Goal: Check status: Check status

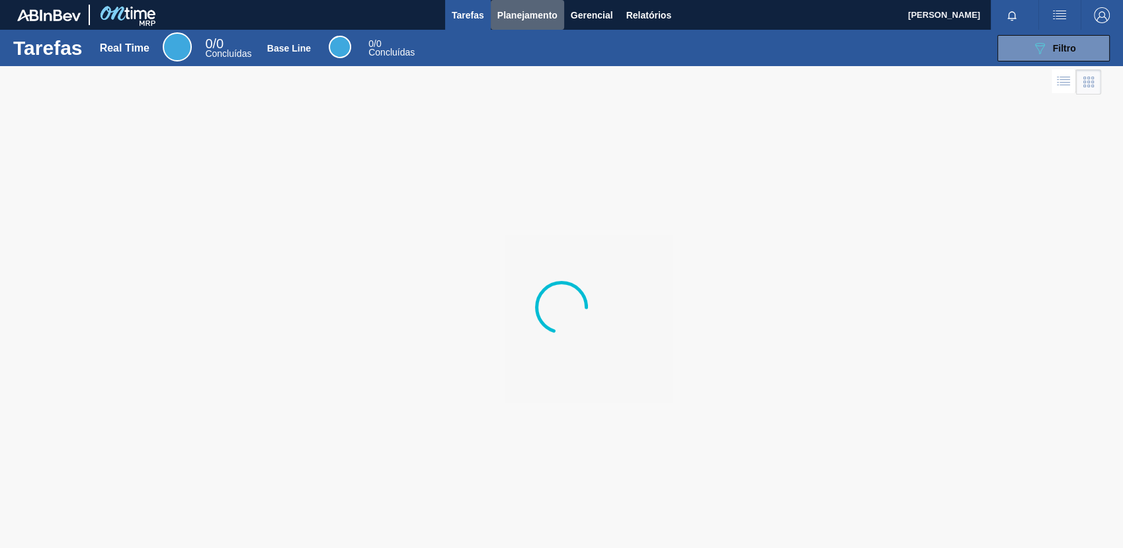
drag, startPoint x: 502, startPoint y: 17, endPoint x: 506, endPoint y: 33, distance: 17.0
click at [502, 16] on span "Planejamento" at bounding box center [527, 15] width 60 height 16
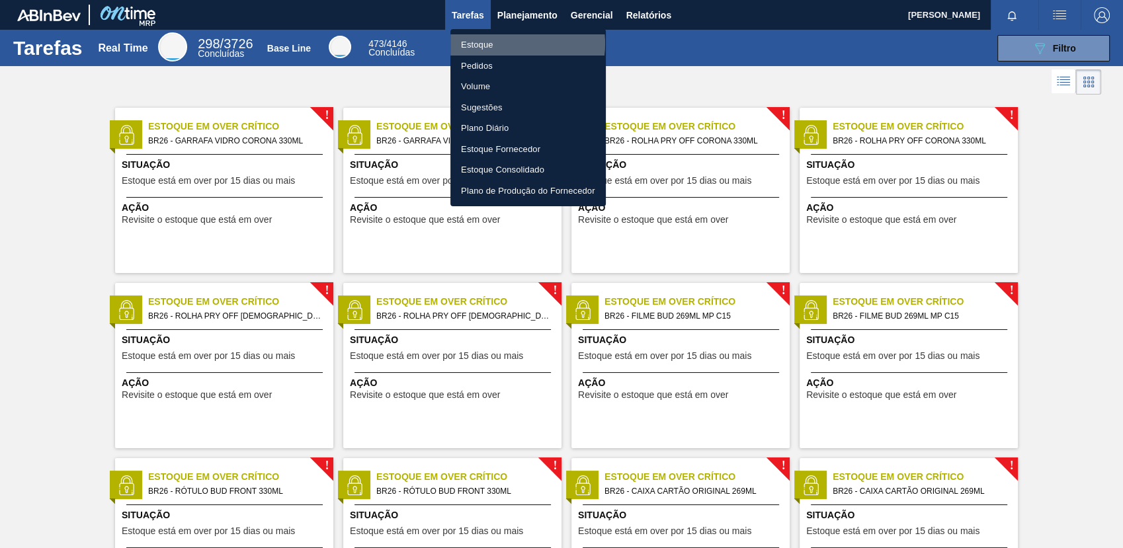
click at [513, 44] on li "Estoque" at bounding box center [527, 44] width 155 height 21
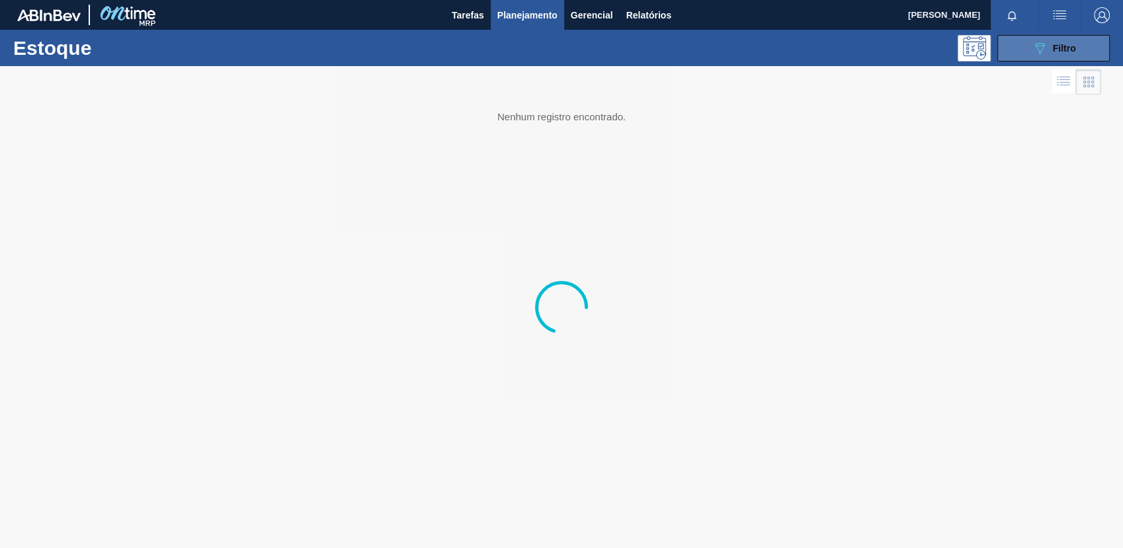
click at [1022, 49] on button "089F7B8B-B2A5-4AFE-B5C0-19BA573D28AC Filtro" at bounding box center [1053, 48] width 112 height 26
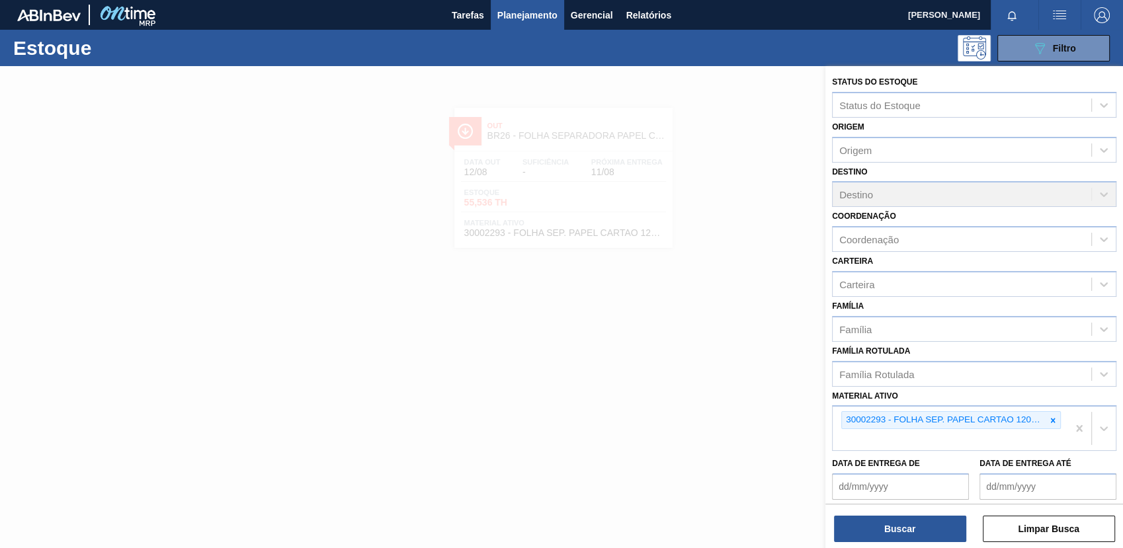
scroll to position [100, 0]
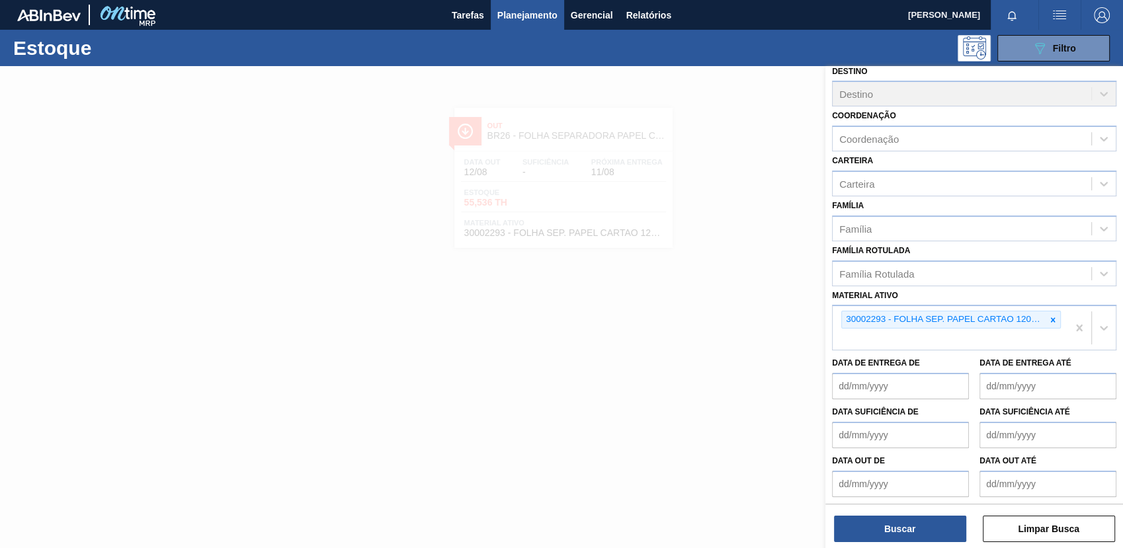
click at [1051, 322] on div at bounding box center [1052, 319] width 15 height 17
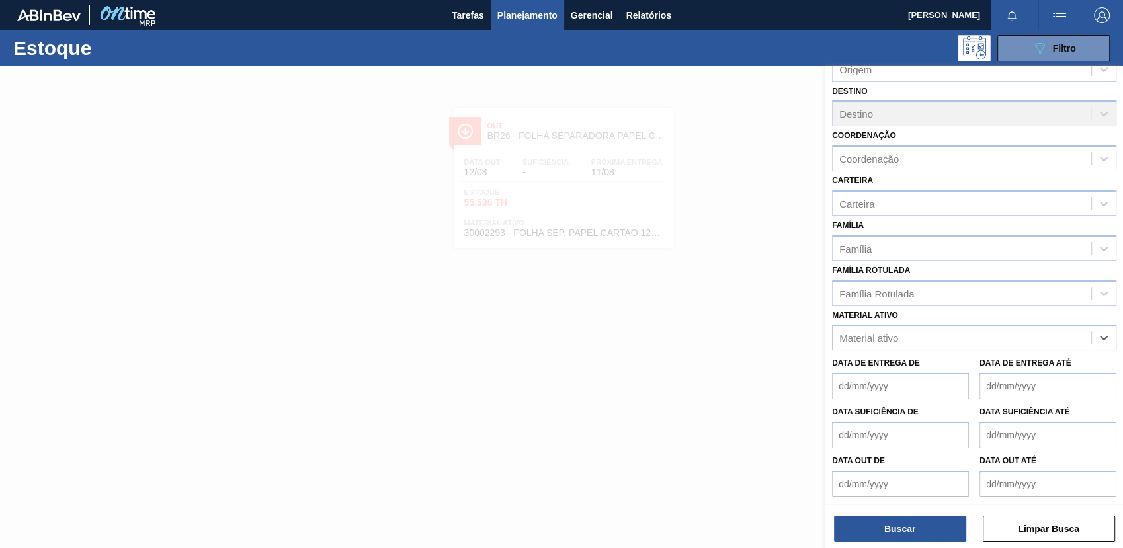
paste ativo "30018768"
type ativo "30018768"
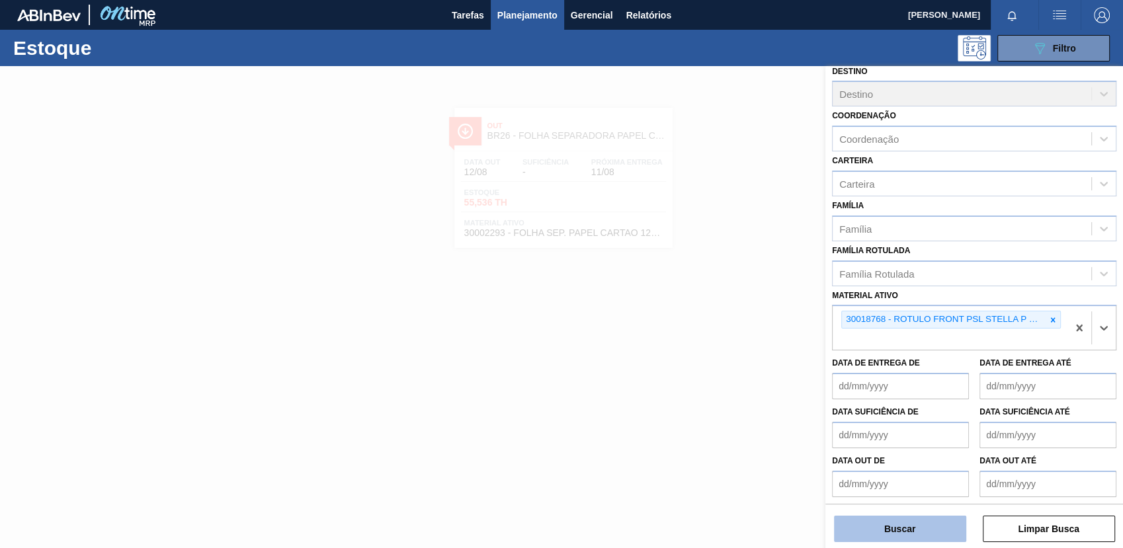
click at [872, 533] on button "Buscar" at bounding box center [900, 529] width 132 height 26
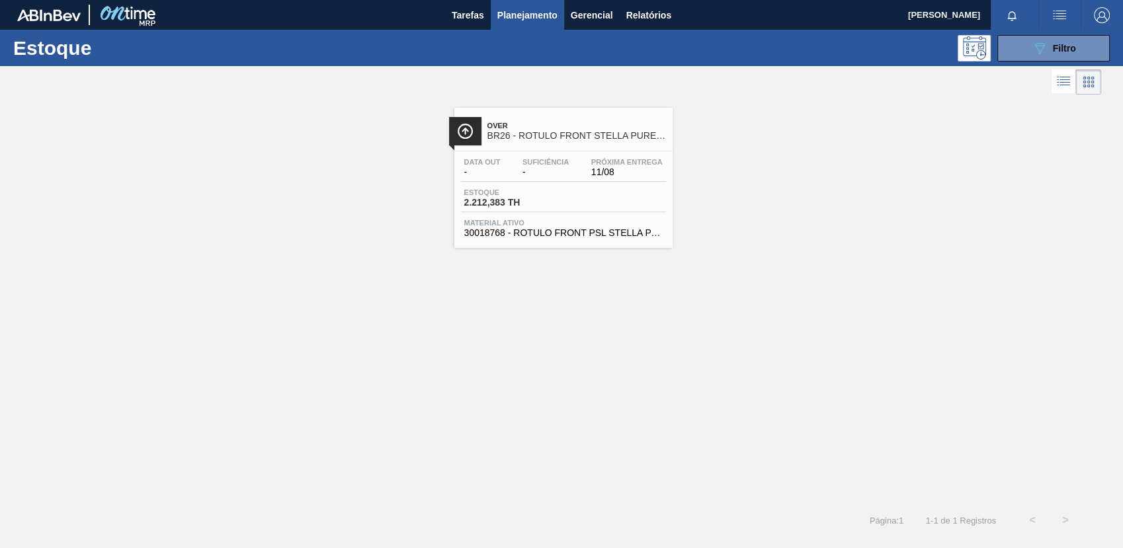
click at [498, 137] on span "BR26 - ROTULO FRONT STELLA PURE GOLD 330ML" at bounding box center [576, 136] width 178 height 10
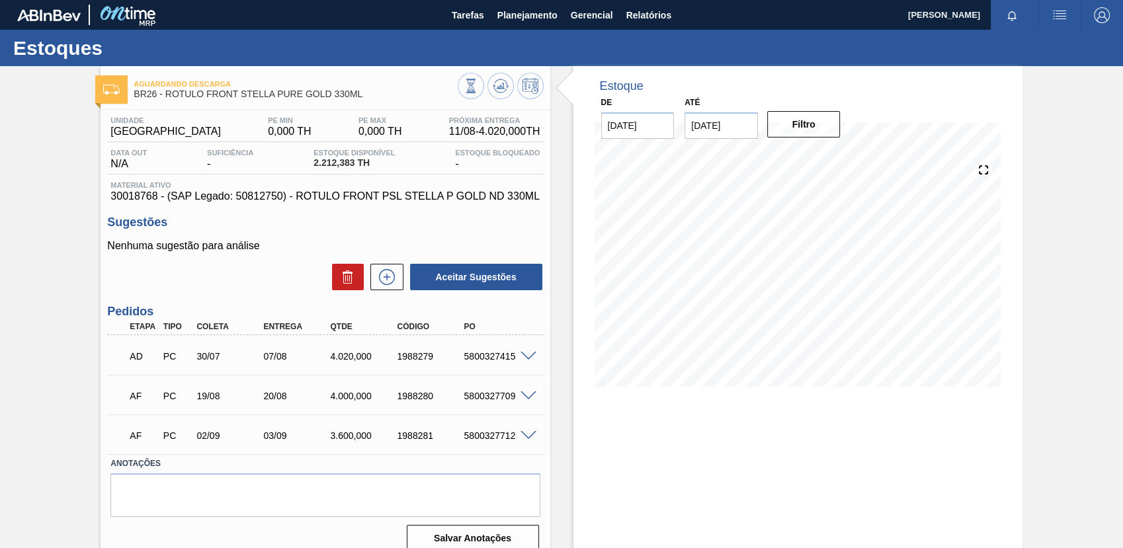
click at [534, 362] on span at bounding box center [528, 357] width 16 height 10
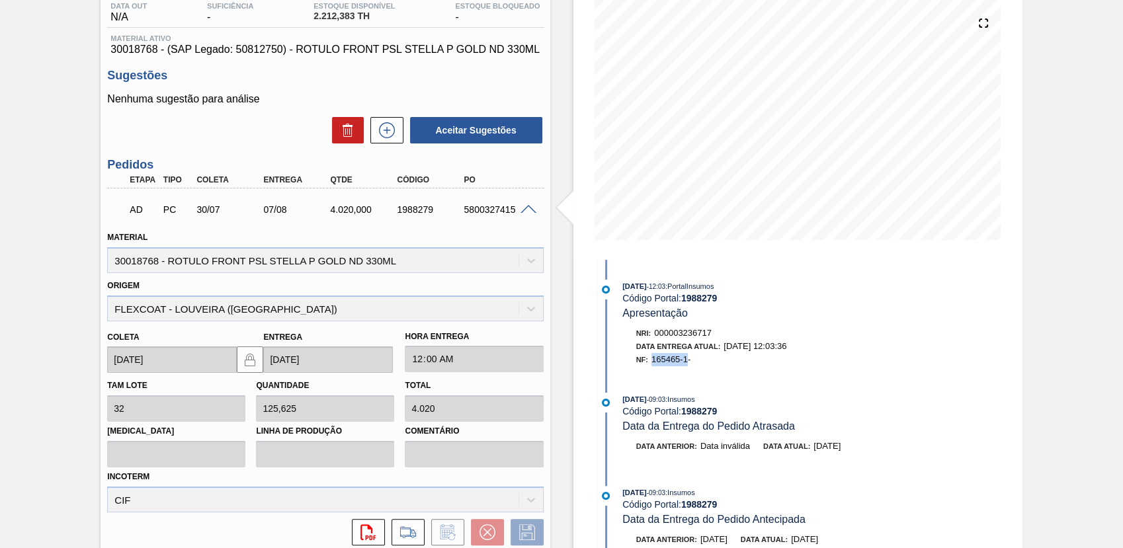
drag, startPoint x: 653, startPoint y: 362, endPoint x: 687, endPoint y: 367, distance: 34.8
click at [687, 366] on div "NF: 165465-1-" at bounding box center [786, 359] width 301 height 13
